Goal: Find specific page/section: Find specific page/section

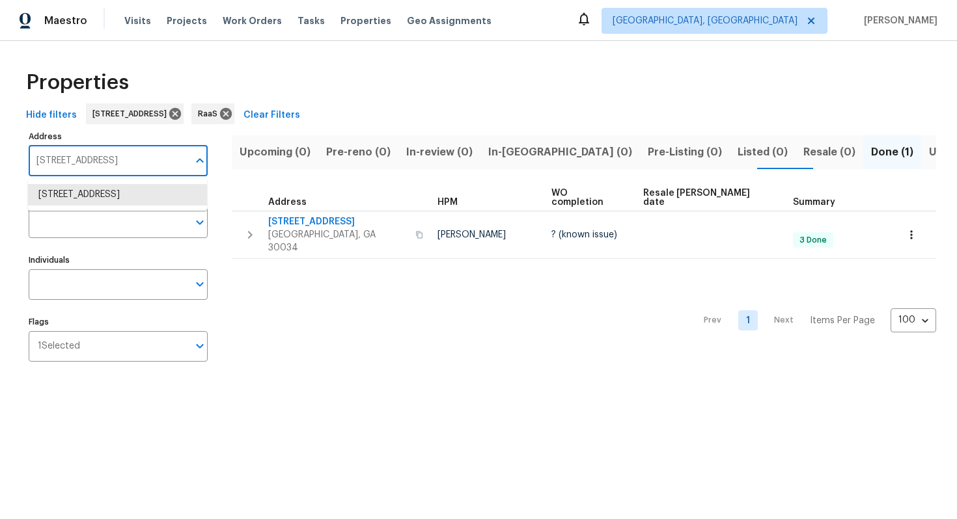
click at [170, 161] on input "[STREET_ADDRESS]" at bounding box center [108, 161] width 159 height 31
paste input "[STREET_ADDRESS]"
type input "[STREET_ADDRESS]"
click at [72, 197] on li "1338 Crest Dr Lake Worth Beach FL 33461" at bounding box center [117, 194] width 179 height 21
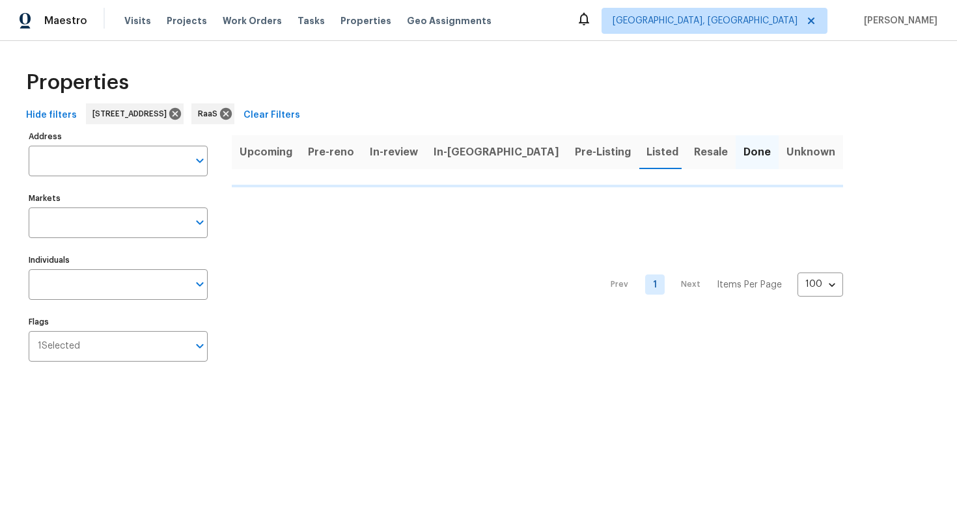
type input "1338 Crest Dr Lake Worth Beach FL 33461"
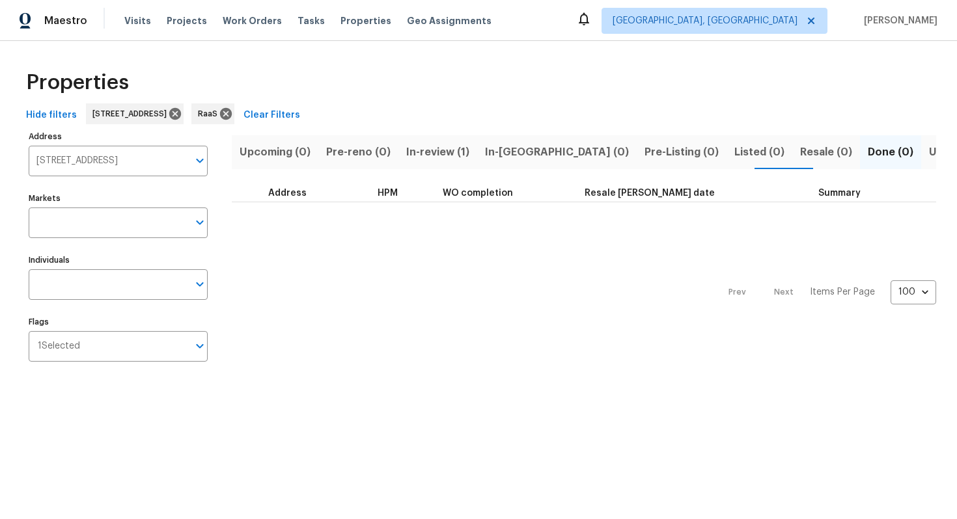
click at [432, 160] on span "In-review (1)" at bounding box center [437, 152] width 63 height 18
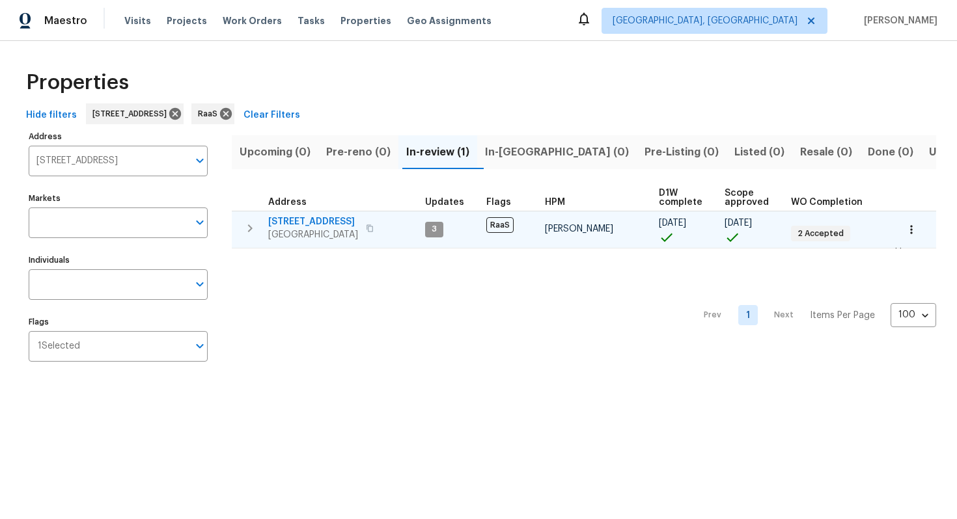
click at [349, 221] on span "1338 Crest Dr" at bounding box center [313, 221] width 90 height 13
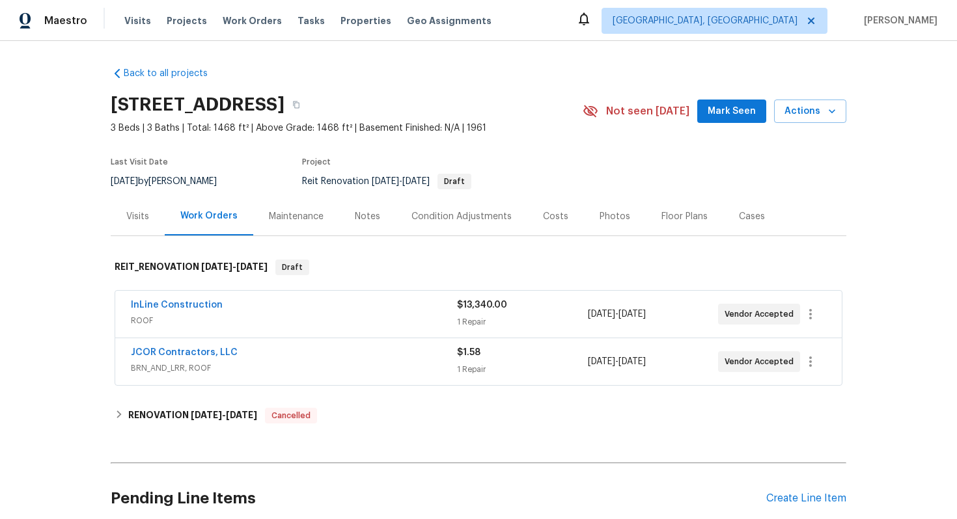
click at [408, 350] on div "JCOR Contractors, LLC" at bounding box center [294, 354] width 326 height 16
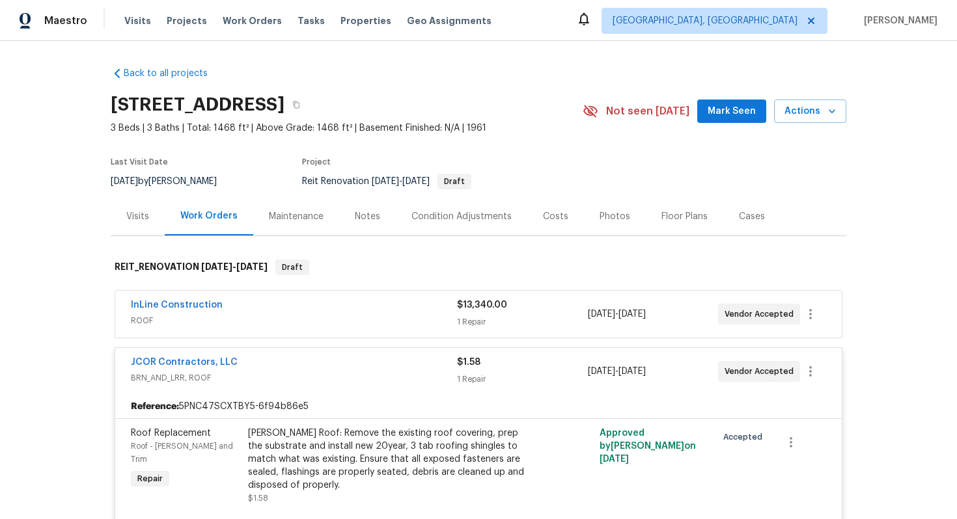
click at [390, 366] on div "JCOR Contractors, LLC" at bounding box center [294, 364] width 326 height 16
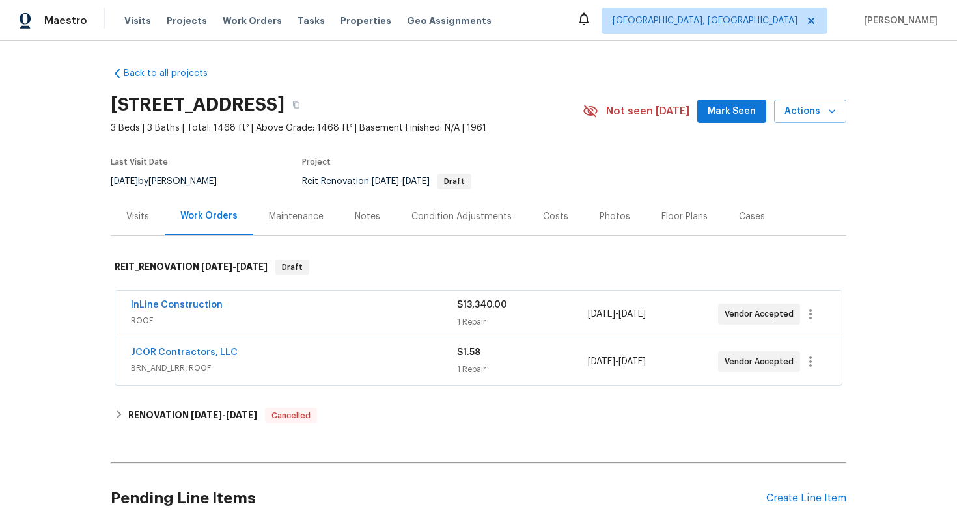
click at [556, 215] on div "Costs" at bounding box center [555, 216] width 25 height 13
